Goal: Information Seeking & Learning: Compare options

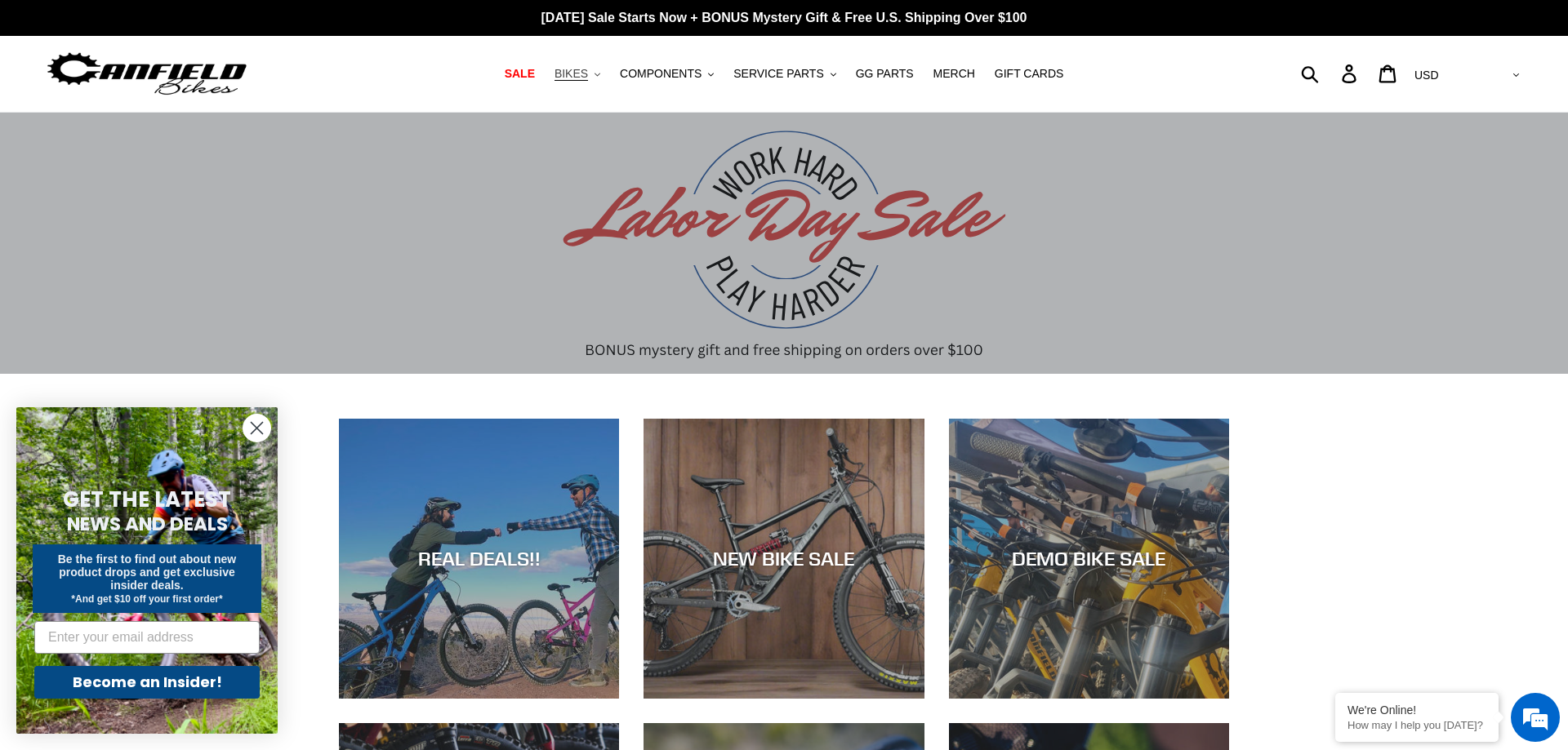
click at [586, 75] on span "BIKES" at bounding box center [571, 74] width 34 height 14
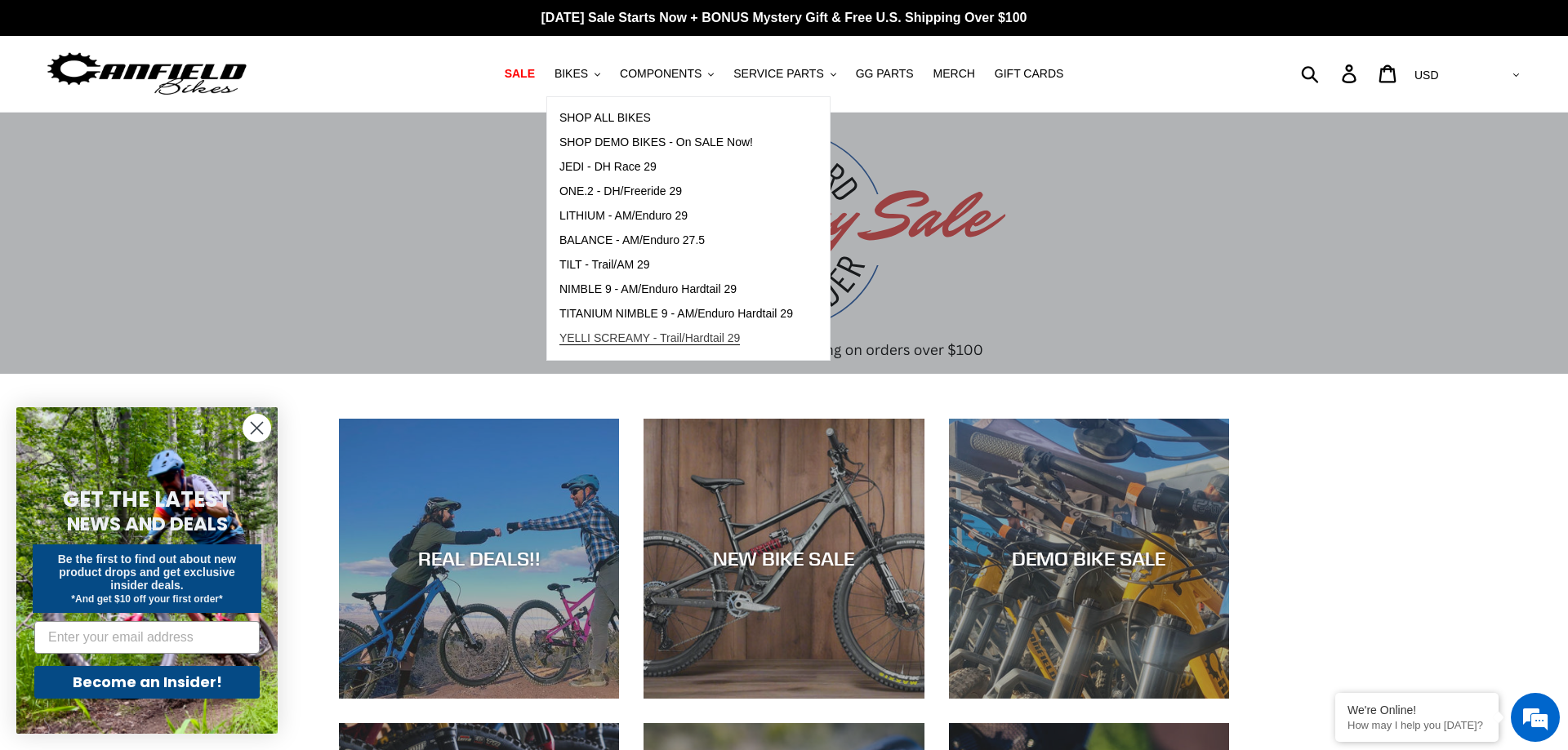
click at [651, 340] on span "YELLI SCREAMY - Trail/Hardtail 29" at bounding box center [650, 339] width 181 height 14
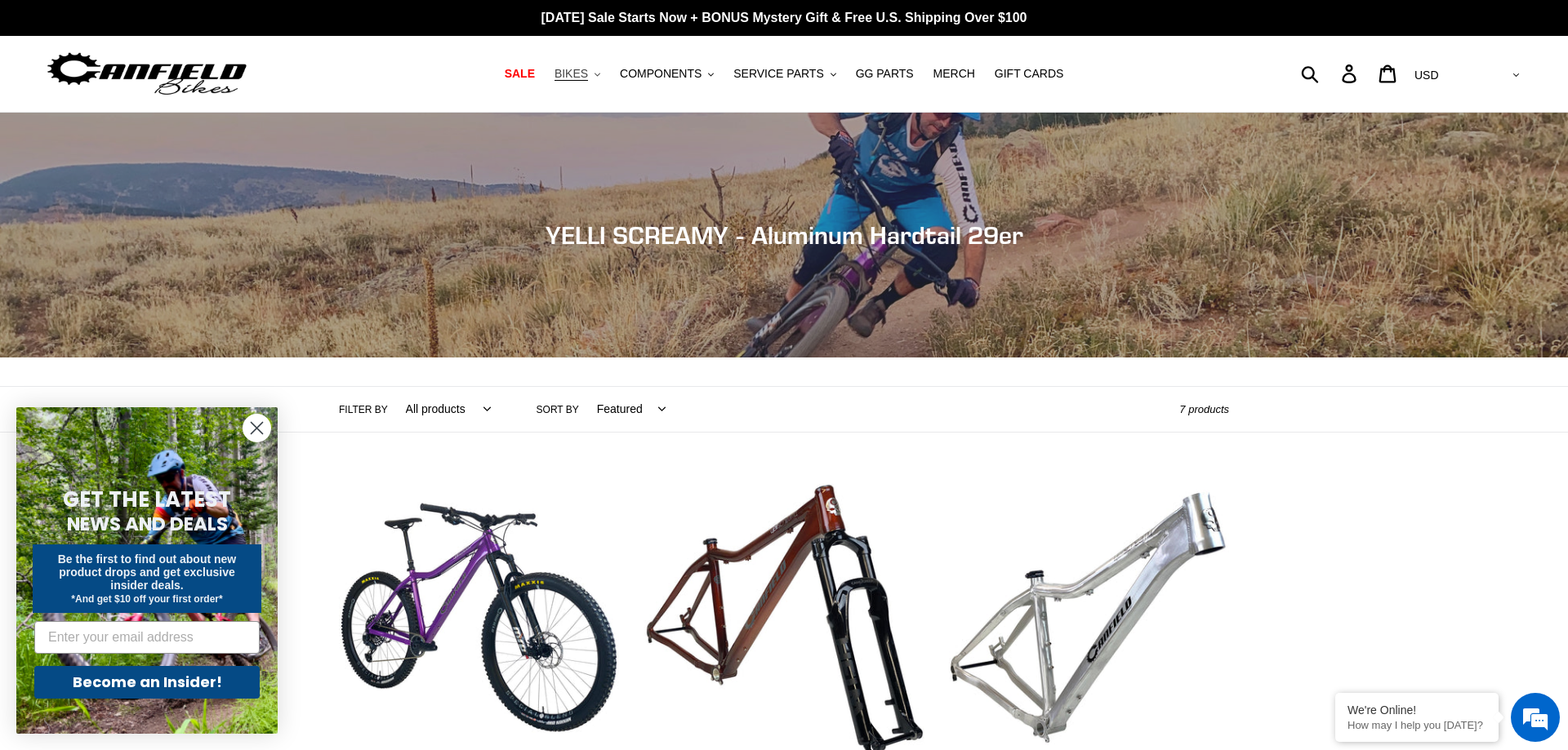
click at [583, 75] on span "BIKES" at bounding box center [571, 74] width 34 height 14
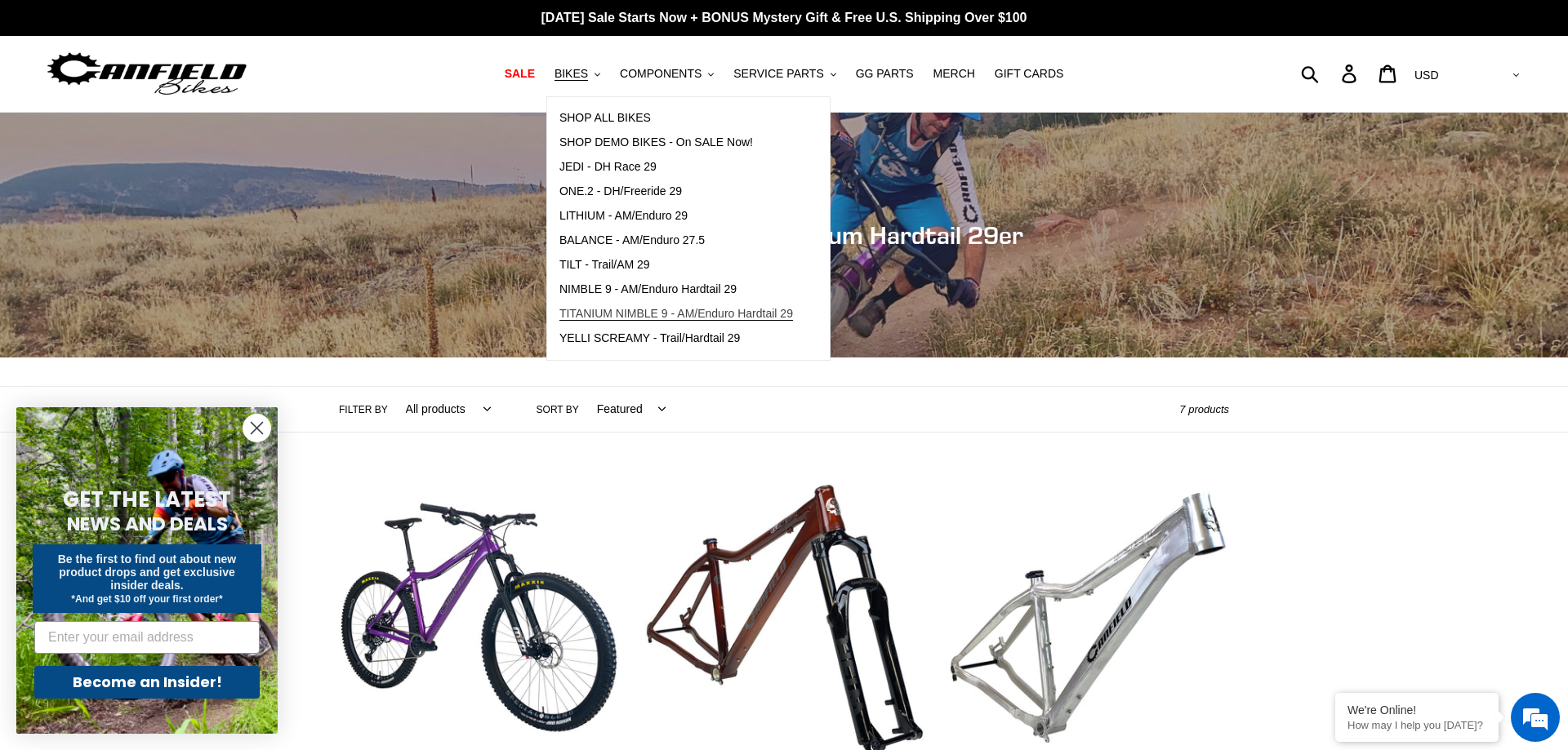
click at [668, 310] on span "TITANIUM NIMBLE 9 - AM/Enduro Hardtail 29" at bounding box center [676, 314] width 234 height 14
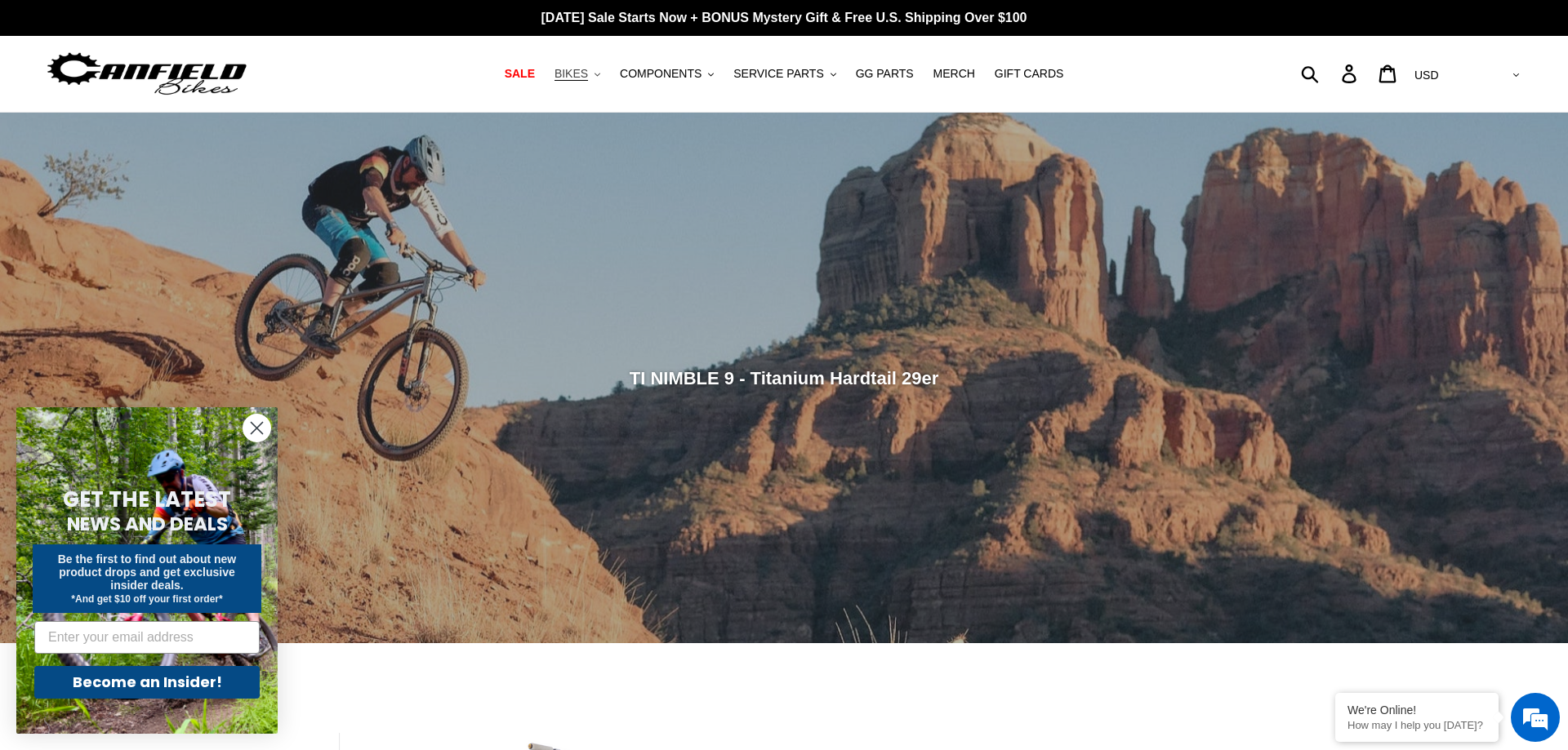
click at [585, 74] on span "BIKES" at bounding box center [571, 74] width 34 height 14
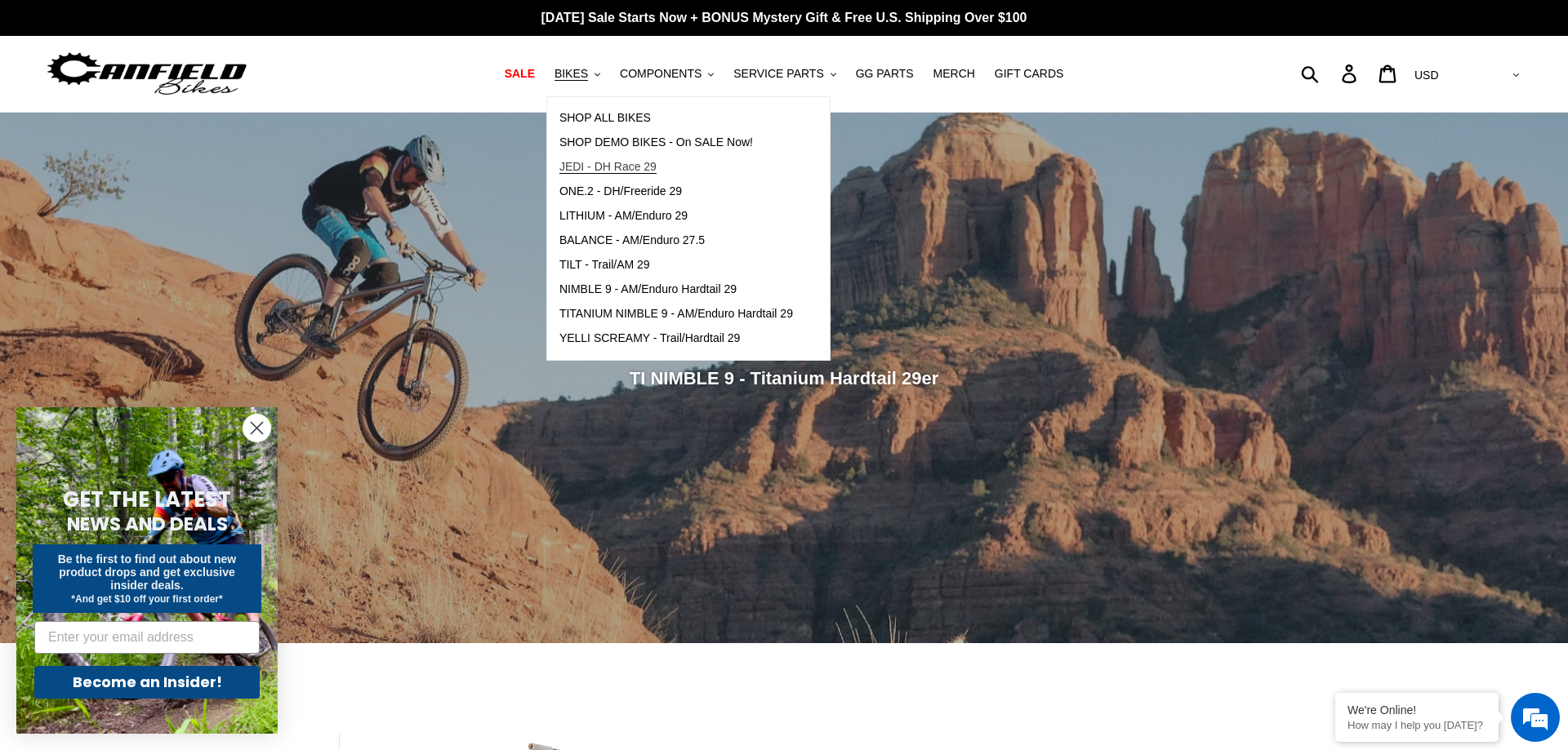
click at [622, 166] on span "JEDI - DH Race 29" at bounding box center [608, 167] width 97 height 14
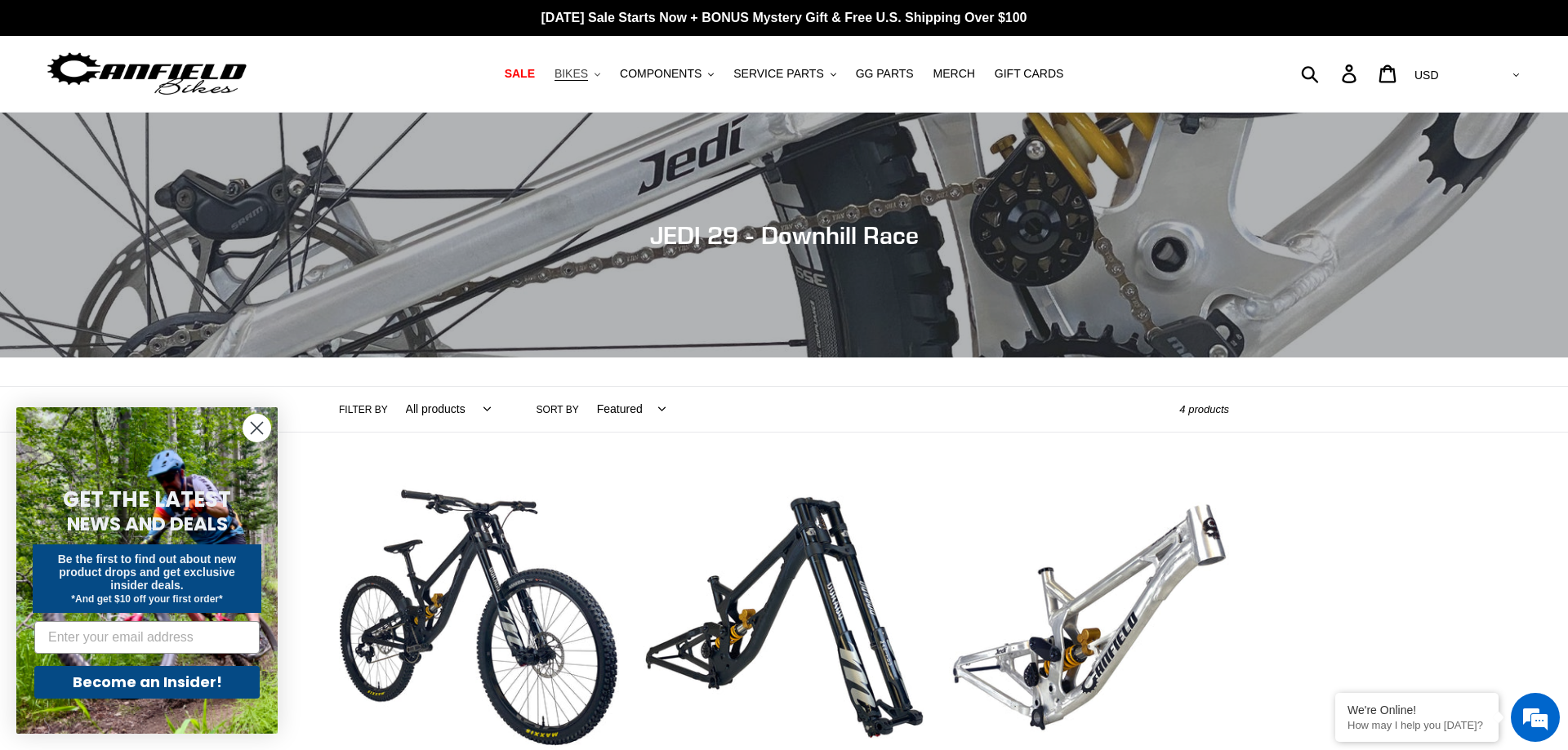
click at [588, 78] on span "BIKES" at bounding box center [571, 74] width 34 height 14
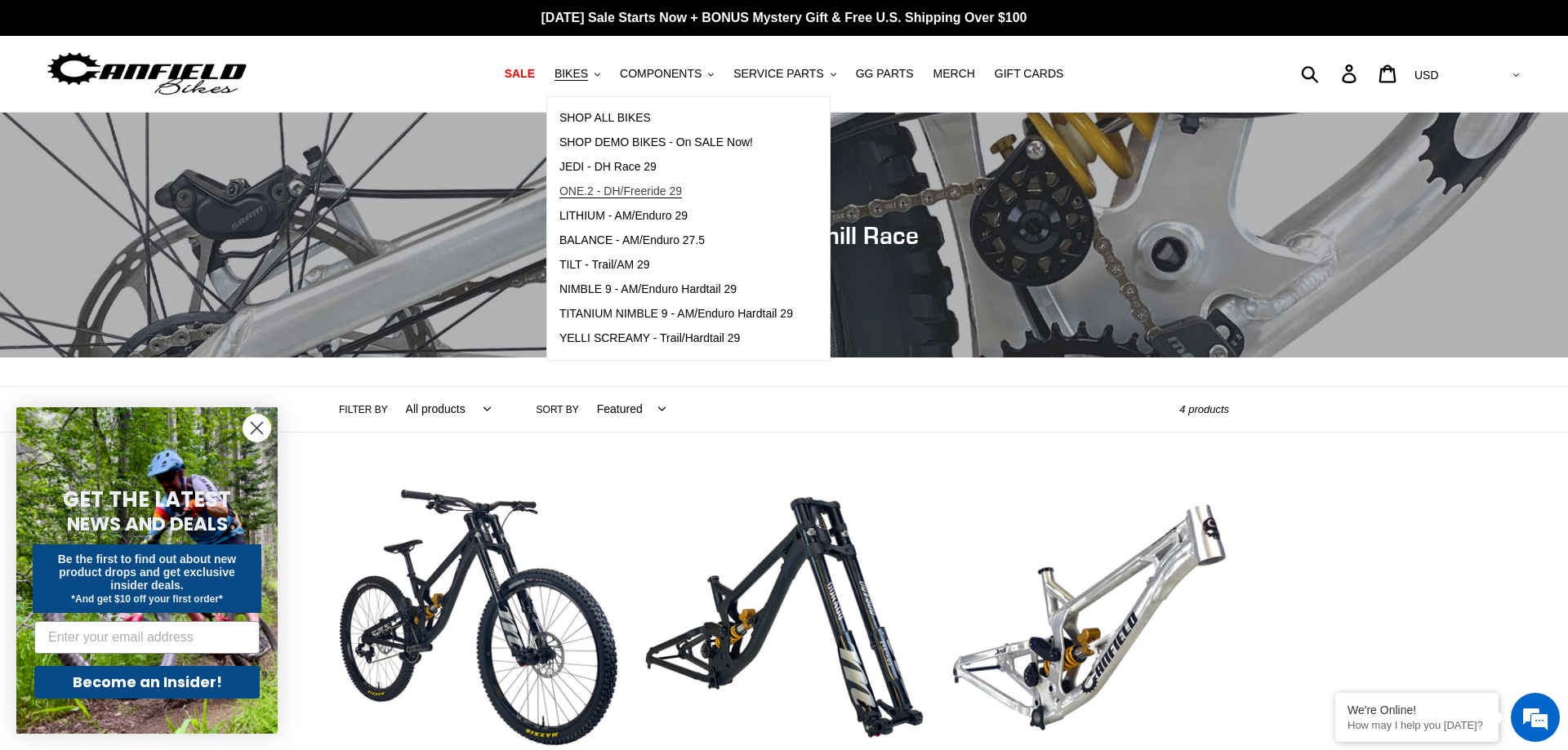
click at [643, 187] on span "ONE.2 - DH/Freeride 29" at bounding box center [621, 191] width 122 height 14
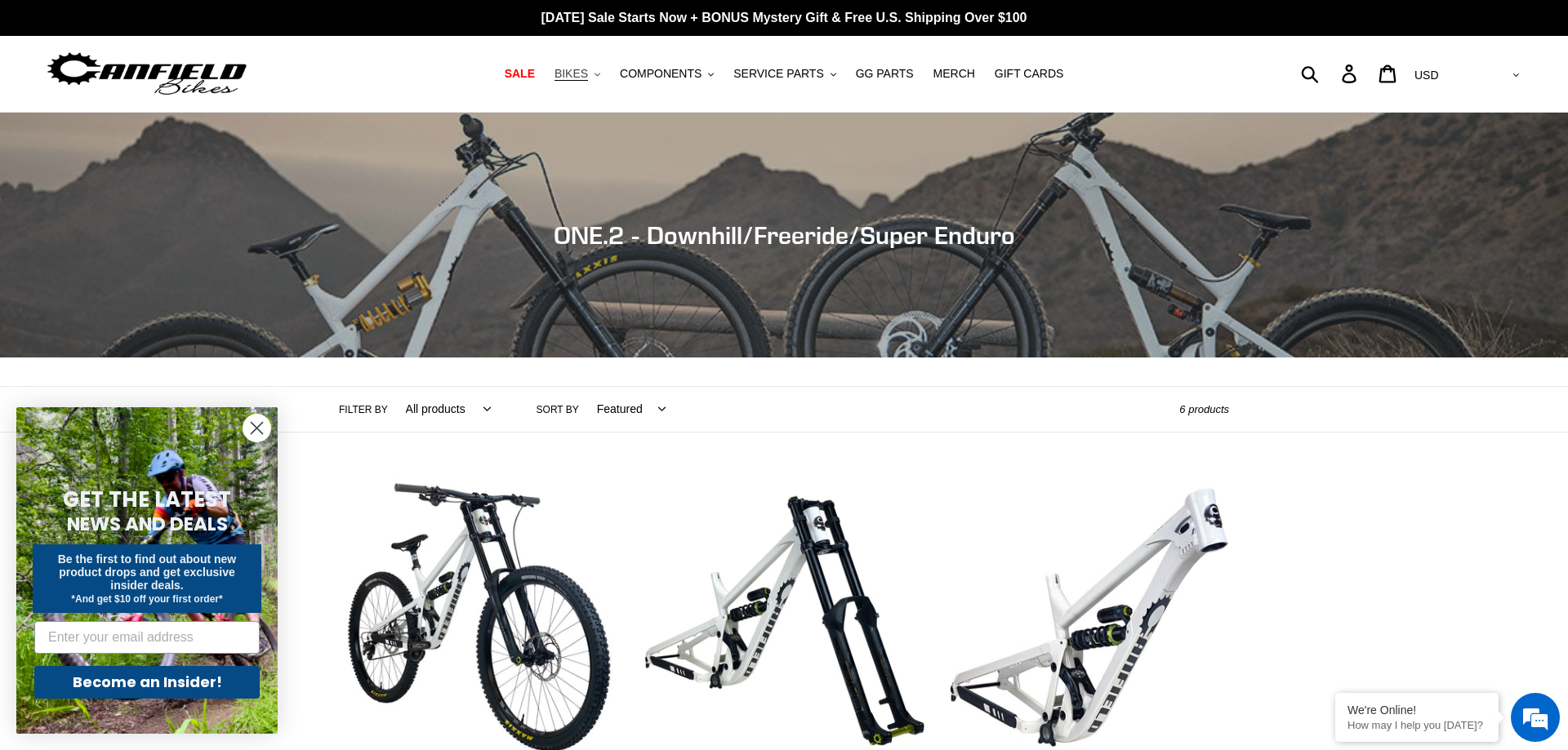
click at [588, 77] on span "BIKES" at bounding box center [571, 74] width 34 height 14
